Goal: Information Seeking & Learning: Learn about a topic

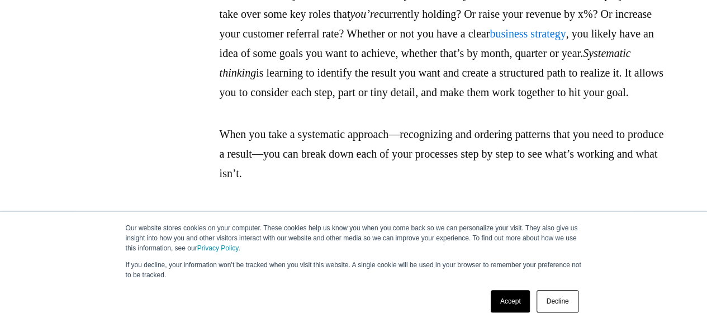
scroll to position [2873, 0]
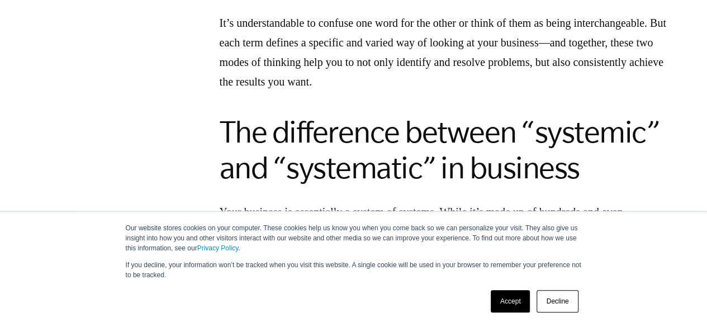
scroll to position [1028, 0]
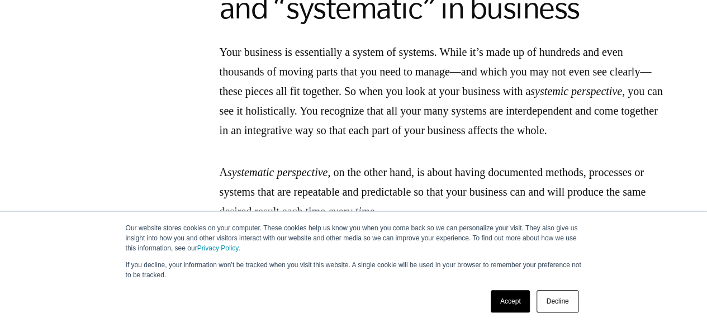
click at [400, 89] on p "Your business is essentially a system of systems. While it’s made up of hundred…" at bounding box center [442, 91] width 447 height 98
click at [397, 90] on p "Your business is essentially a system of systems. While it’s made up of hundred…" at bounding box center [442, 91] width 447 height 98
click at [456, 119] on p "Your business is essentially a system of systems. While it’s made up of hundred…" at bounding box center [442, 91] width 447 height 98
click at [402, 89] on p "Your business is essentially a system of systems. While it’s made up of hundred…" at bounding box center [442, 91] width 447 height 98
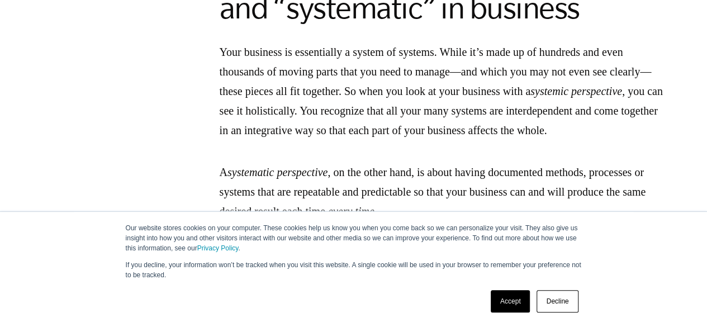
click at [452, 98] on p "Your business is essentially a system of systems. While it’s made up of hundred…" at bounding box center [442, 91] width 447 height 98
click at [397, 87] on p "Your business is essentially a system of systems. While it’s made up of hundred…" at bounding box center [442, 91] width 447 height 98
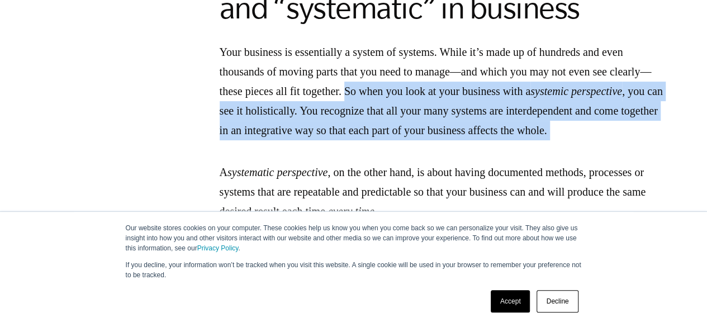
drag, startPoint x: 397, startPoint y: 87, endPoint x: 479, endPoint y: 150, distance: 104.3
click at [479, 140] on p "Your business is essentially a system of systems. While it’s made up of hundred…" at bounding box center [442, 91] width 447 height 98
copy div "So when you look at your business with a systemic perspective , you can see it …"
